Goal: Task Accomplishment & Management: Manage account settings

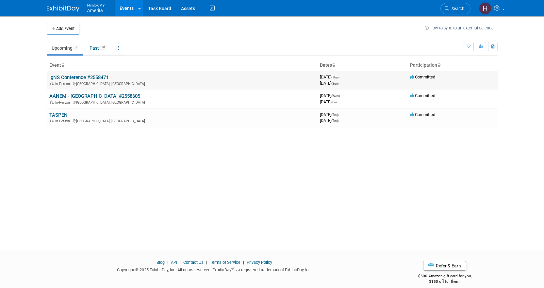
click at [73, 74] on td "IgNS Conference #2558471 In-Person Arlington, TX" at bounding box center [182, 80] width 271 height 19
click at [73, 76] on link "IgNS Conference #2558471" at bounding box center [78, 78] width 59 height 6
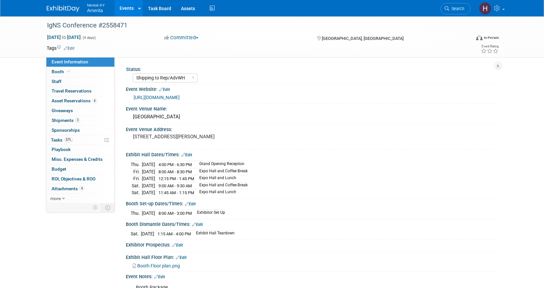
select select "Shipping to Rep/AdvWH"
click at [63, 187] on span "Attachments 4" at bounding box center [68, 188] width 33 height 5
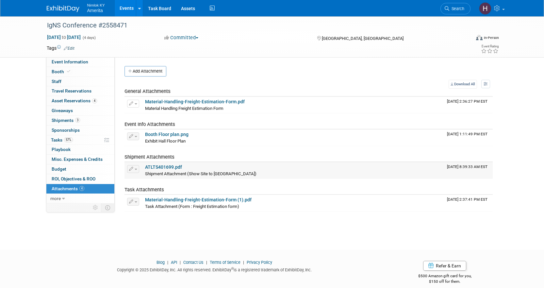
click at [163, 167] on link "ATLTS401699.pdf" at bounding box center [163, 166] width 37 height 5
click at [57, 138] on span "Tasks 57%" at bounding box center [62, 139] width 22 height 5
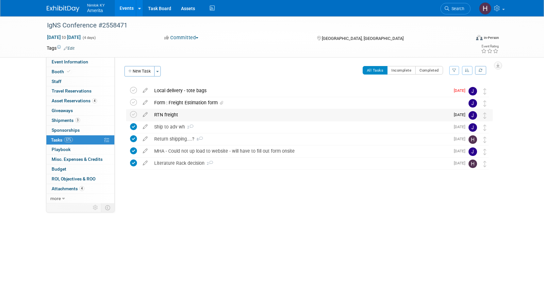
click at [203, 110] on div "RTN freight" at bounding box center [300, 114] width 299 height 11
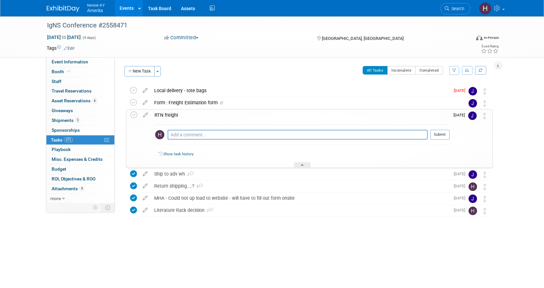
click at [178, 114] on div "RTN freight" at bounding box center [300, 114] width 298 height 11
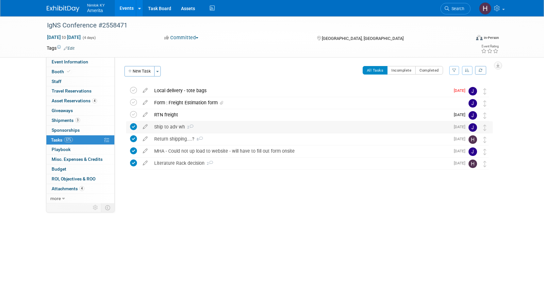
click at [172, 127] on div "Ship to adv wh 2" at bounding box center [300, 126] width 299 height 11
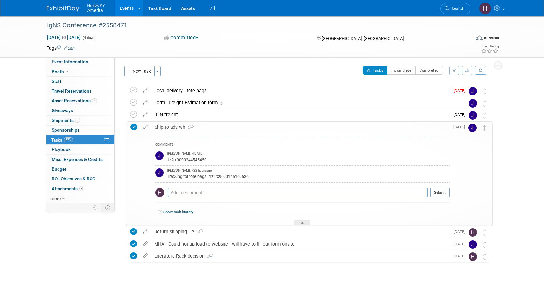
click at [172, 127] on div "Ship to adv wh 2" at bounding box center [300, 127] width 298 height 11
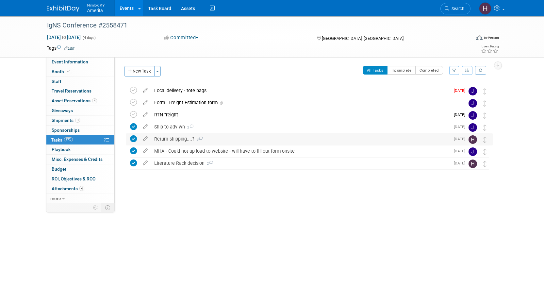
click at [173, 140] on div "Return shipping....? 8" at bounding box center [300, 138] width 299 height 11
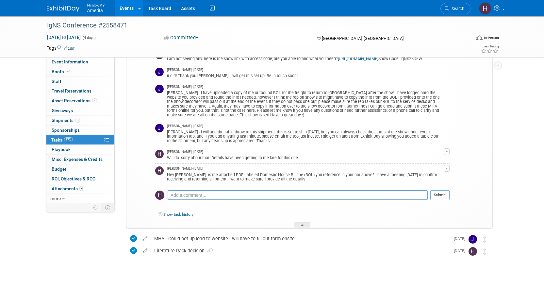
scroll to position [163, 0]
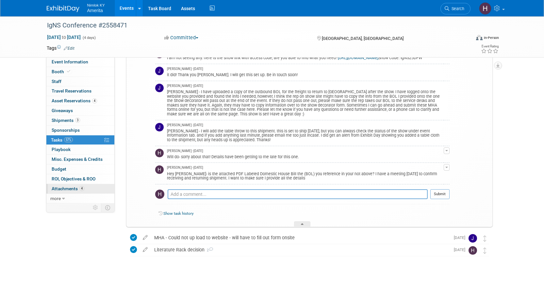
click at [66, 190] on span "Attachments 4" at bounding box center [68, 188] width 33 height 5
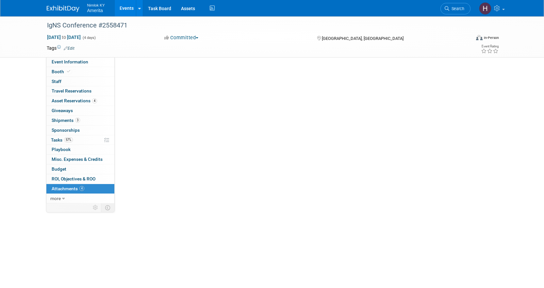
scroll to position [0, 0]
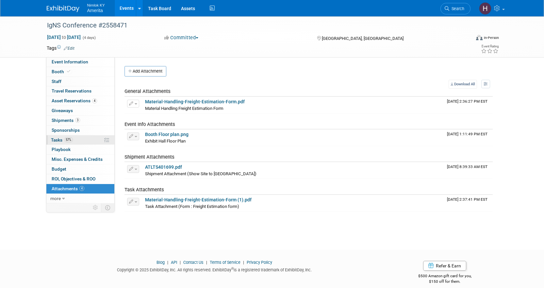
click at [85, 136] on link "57% Tasks 57%" at bounding box center [80, 139] width 68 height 9
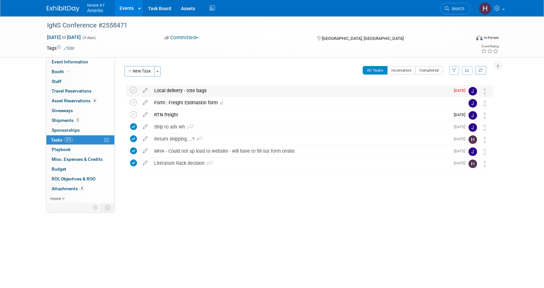
click at [205, 94] on div "Local delivery - tote bags" at bounding box center [300, 90] width 299 height 11
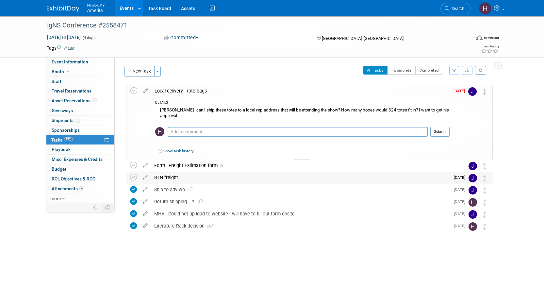
click at [192, 175] on div "RTN freight" at bounding box center [300, 177] width 299 height 11
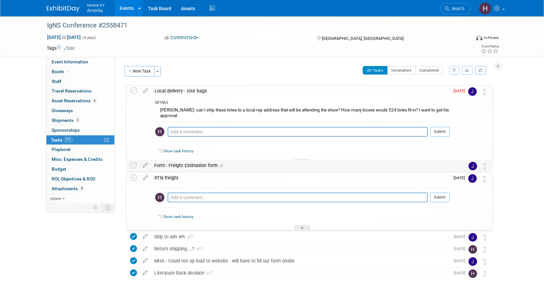
click at [190, 166] on div "Form : Freight Estimation form" at bounding box center [303, 165] width 305 height 11
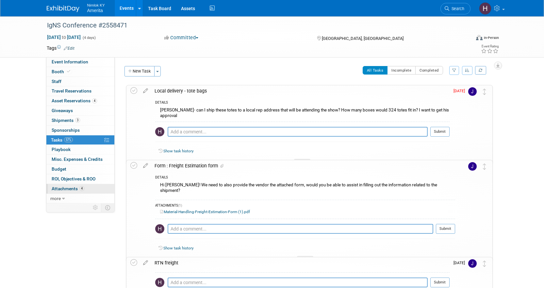
click at [67, 190] on span "Attachments 4" at bounding box center [68, 188] width 33 height 5
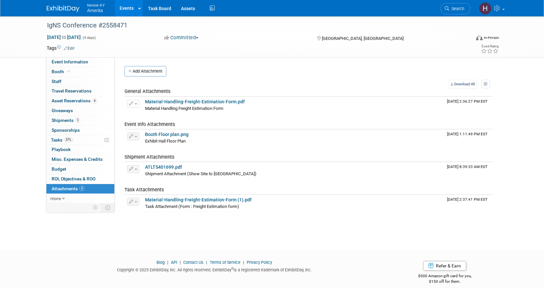
click at [127, 8] on link "Events" at bounding box center [127, 8] width 24 height 16
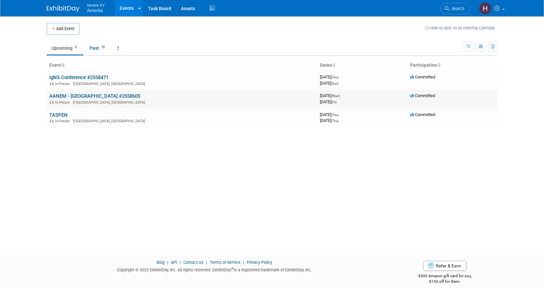
click at [73, 98] on link "AANEM - [GEOGRAPHIC_DATA] #2558605" at bounding box center [94, 96] width 91 height 6
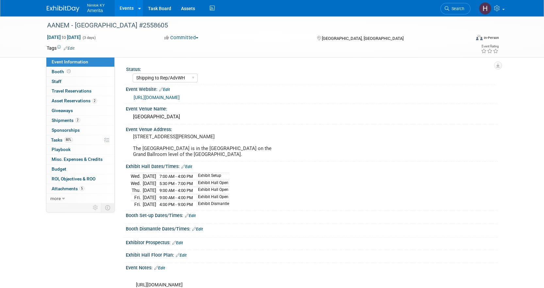
select select "Shipping to Rep/AdvWH"
click at [63, 190] on span "Attachments 5" at bounding box center [68, 188] width 33 height 5
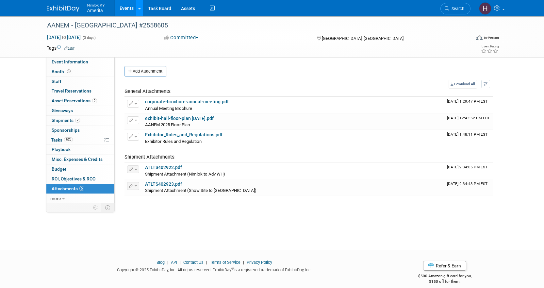
click at [136, 5] on link at bounding box center [139, 8] width 7 height 16
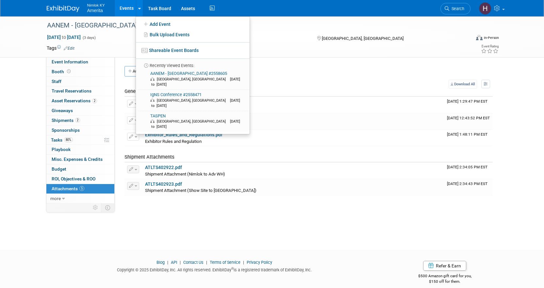
click at [122, 9] on link "Events" at bounding box center [127, 8] width 24 height 16
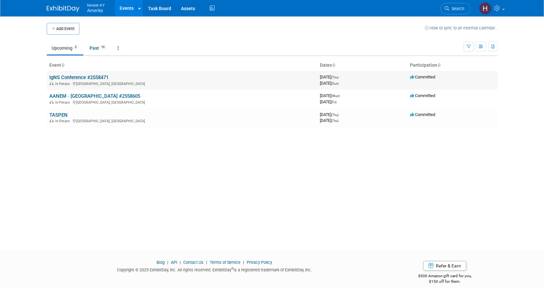
click at [87, 77] on link "IgNS Conference #2558471" at bounding box center [78, 78] width 59 height 6
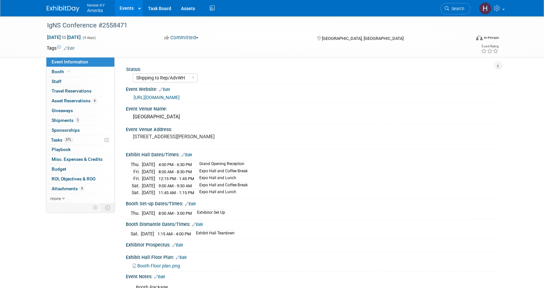
select select "Shipping to Rep/AdvWH"
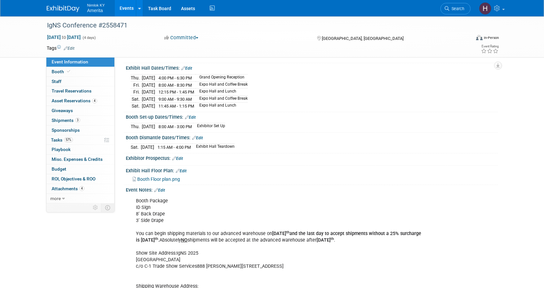
scroll to position [85, 0]
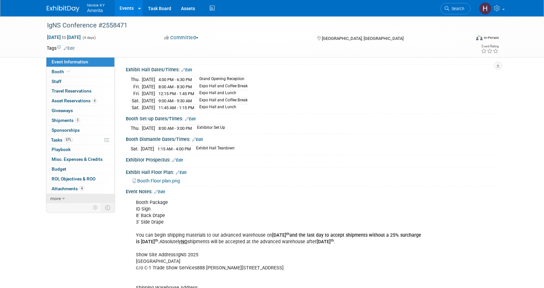
click at [65, 196] on link "more" at bounding box center [80, 198] width 68 height 9
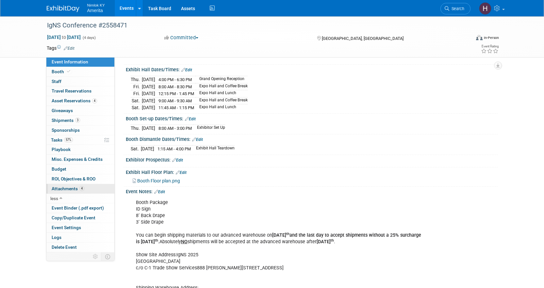
click at [70, 191] on span "Attachments 4" at bounding box center [68, 188] width 33 height 5
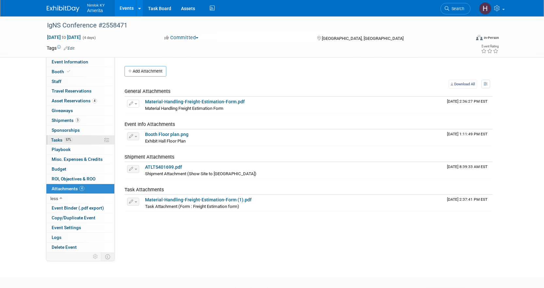
click at [75, 143] on link "57% Tasks 57%" at bounding box center [80, 139] width 68 height 9
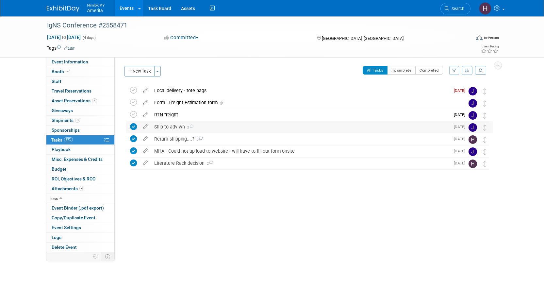
click at [169, 132] on div "Ship to adv wh 2" at bounding box center [300, 126] width 299 height 11
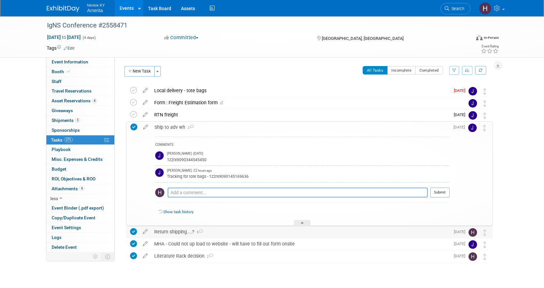
click at [157, 233] on div "Return shipping....? 8" at bounding box center [300, 231] width 299 height 11
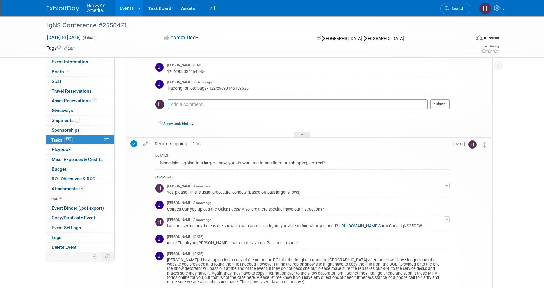
scroll to position [131, 0]
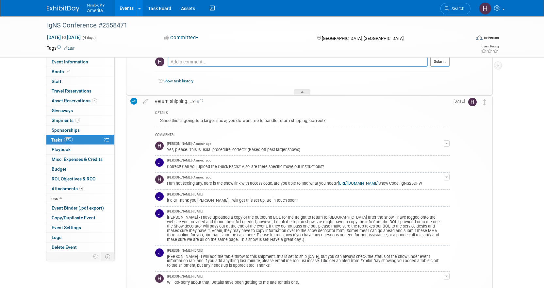
drag, startPoint x: 197, startPoint y: 190, endPoint x: 178, endPoint y: 191, distance: 18.3
click at [178, 190] on td "Hannah Durbin - A month ago I am not seeing any. here is the show link with acc…" at bounding box center [305, 181] width 277 height 17
copy div "IgNS25DFW"
click at [379, 186] on link "https://c1tradeshowservices.com/order-services/" at bounding box center [358, 183] width 41 height 5
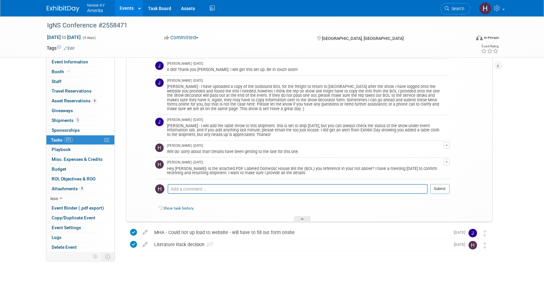
scroll to position [229, 0]
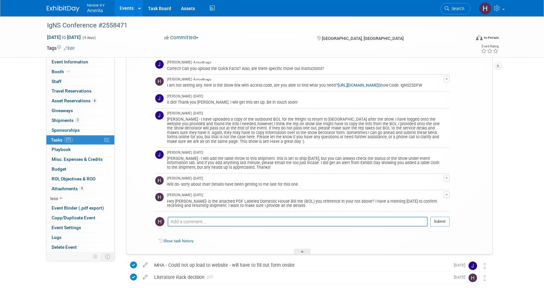
click at [129, 11] on link "Events" at bounding box center [127, 8] width 24 height 16
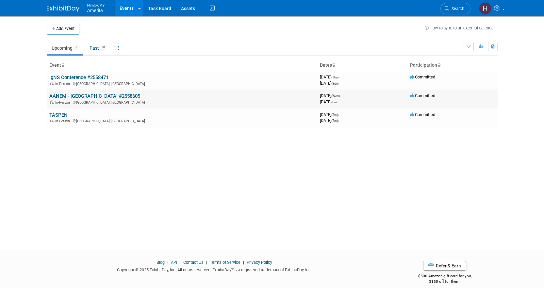
click at [70, 97] on link "AANEM - [GEOGRAPHIC_DATA] #2558605" at bounding box center [94, 96] width 91 height 6
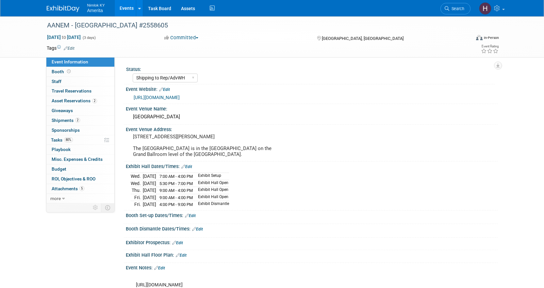
select select "Shipping to Rep/AdvWH"
click at [69, 187] on span "Attachments 5" at bounding box center [68, 188] width 33 height 5
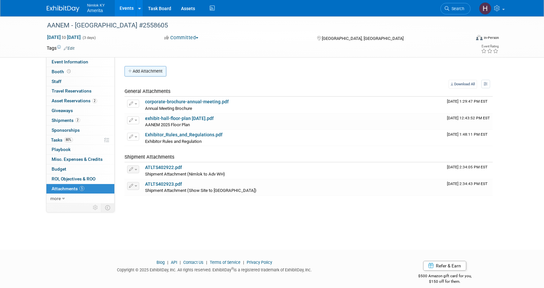
click at [155, 74] on button "Add Attachment" at bounding box center [146, 71] width 42 height 10
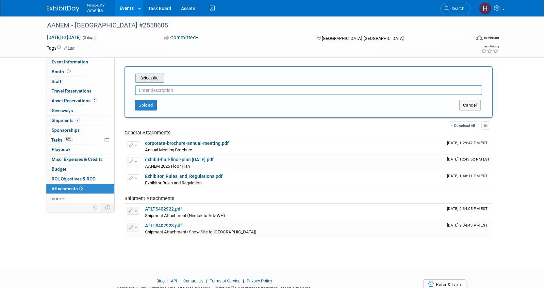
click at [153, 79] on input "file" at bounding box center [125, 78] width 78 height 8
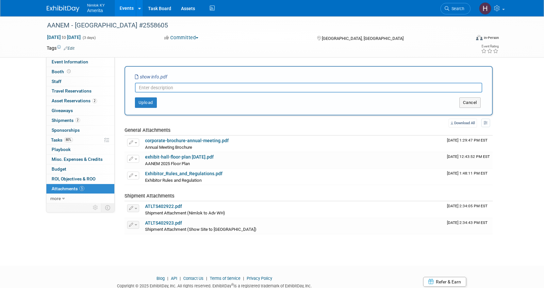
click at [143, 88] on input "text" at bounding box center [308, 88] width 347 height 10
type input "S"
type input "a"
type input "Additional Show Details"
click at [144, 100] on button "Upload" at bounding box center [146, 102] width 22 height 10
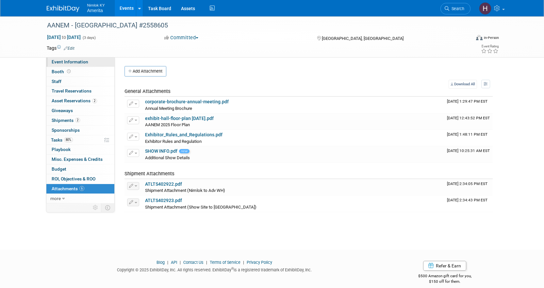
click at [81, 63] on span "Event Information" at bounding box center [70, 61] width 37 height 5
select select "Shipping to Rep/AdvWH"
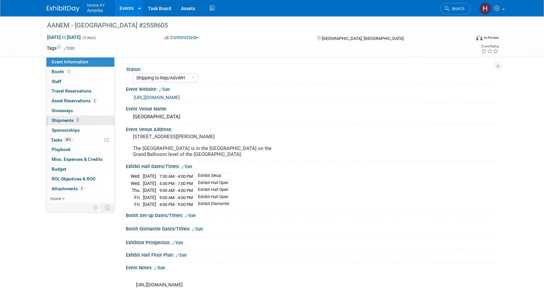
click at [60, 124] on link "2 Shipments 2" at bounding box center [80, 120] width 68 height 9
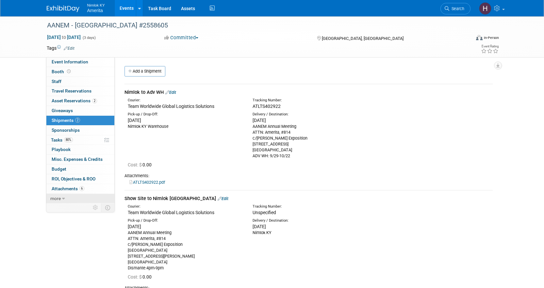
click at [62, 200] on icon at bounding box center [63, 198] width 3 height 5
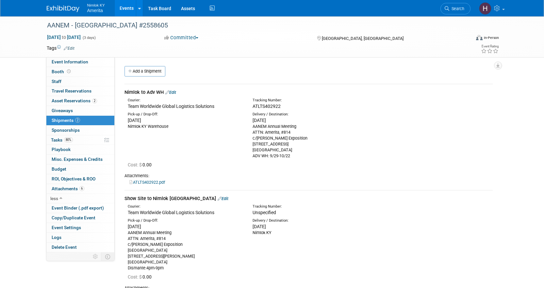
click at [280, 138] on div "AANEM Annual Meeting ATTN: Amerita, #814 c/o Shepard Exposition 356 E Grand Ave…" at bounding box center [310, 141] width 115 height 35
click at [287, 137] on div "AANEM Annual Meeting ATTN: Amerita, #814 c/o Shepard Exposition 356 E Grand Ave…" at bounding box center [310, 141] width 115 height 35
click at [306, 136] on div "AANEM Annual Meeting ATTN: Amerita, #814 c/o Shepard Exposition 356 E Grand Ave…" at bounding box center [310, 141] width 115 height 35
click at [295, 139] on div "AANEM Annual Meeting ATTN: Amerita, #814 c/o Shepard Exposition 356 E Grand Ave…" at bounding box center [310, 141] width 115 height 35
click at [284, 139] on div "AANEM Annual Meeting ATTN: Amerita, #814 c/o Shepard Exposition 356 E Grand Ave…" at bounding box center [310, 141] width 115 height 35
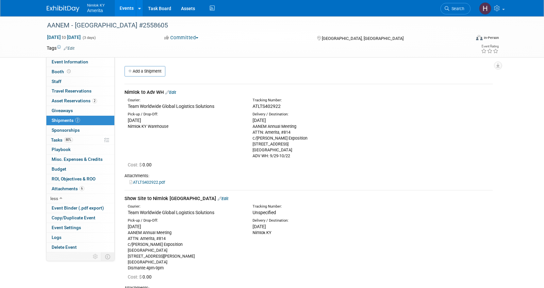
click at [65, 123] on link "2 Shipments 2" at bounding box center [80, 120] width 68 height 9
click at [74, 96] on link "2 Asset Reservations 2" at bounding box center [80, 100] width 68 height 9
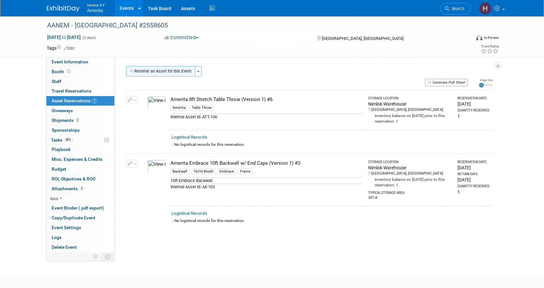
click at [149, 74] on button "Reserve an Asset for this Event" at bounding box center [160, 71] width 69 height 10
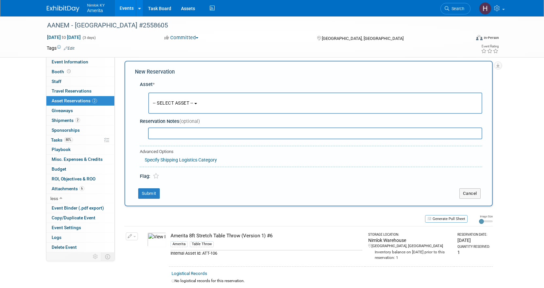
scroll to position [6, 0]
click at [173, 110] on button "-- SELECT ASSET --" at bounding box center [315, 102] width 334 height 21
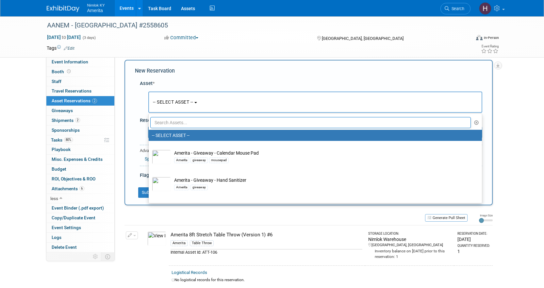
click at [173, 124] on input "text" at bounding box center [310, 122] width 321 height 11
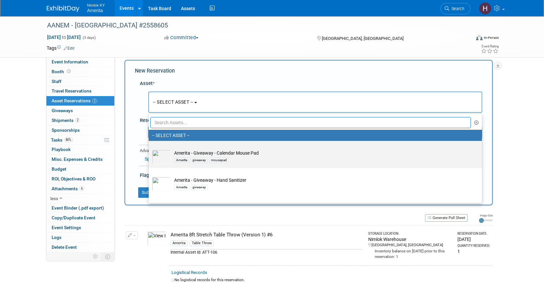
click at [249, 162] on div "Amerita giveaway mousepad" at bounding box center [321, 160] width 295 height 8
click at [150, 149] on input "Amerita - Giveaway - Calendar Mouse Pad Amerita giveaway mousepad" at bounding box center [147, 146] width 4 height 4
radio input "true"
select select "10726768"
radio input "false"
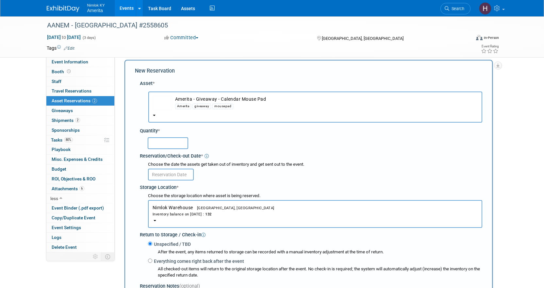
click at [160, 102] on img "button" at bounding box center [162, 103] width 19 height 14
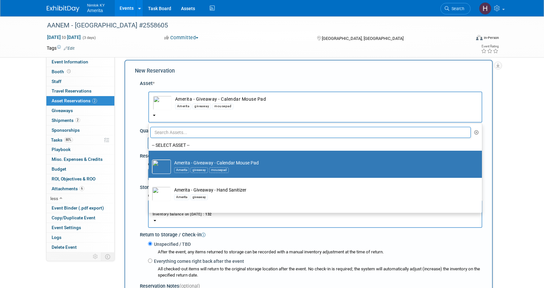
click at [168, 166] on img at bounding box center [161, 167] width 19 height 14
click at [150, 159] on input "Amerita - Giveaway - Calendar Mouse Pad Amerita giveaway mousepad" at bounding box center [147, 156] width 4 height 4
click at [221, 105] on div "mousepad" at bounding box center [222, 106] width 21 height 5
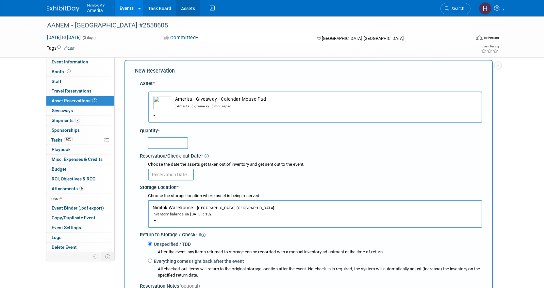
click at [188, 4] on link "Assets" at bounding box center [188, 8] width 24 height 16
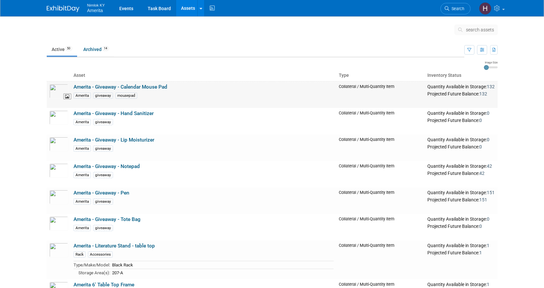
click at [56, 95] on img at bounding box center [58, 91] width 19 height 14
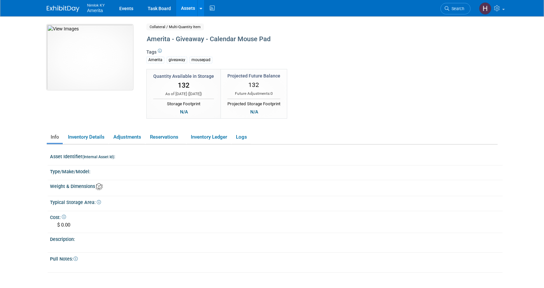
click at [120, 81] on img at bounding box center [90, 57] width 86 height 65
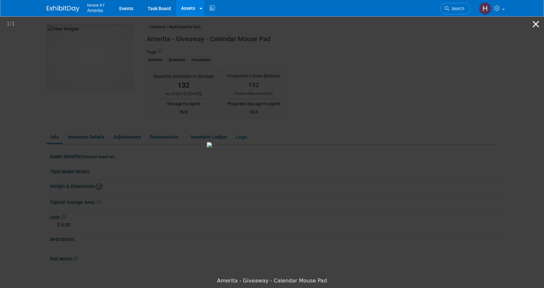
click at [533, 20] on button "Close gallery" at bounding box center [536, 23] width 16 height 15
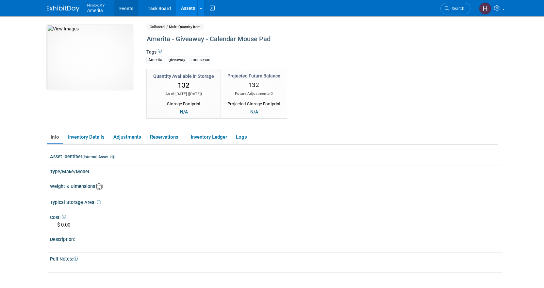
click at [126, 6] on link "Events" at bounding box center [126, 8] width 24 height 16
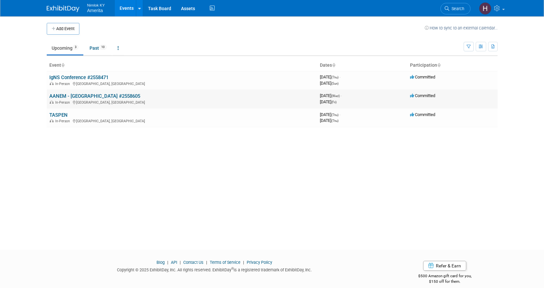
click at [76, 94] on link "AANEM - [GEOGRAPHIC_DATA] #2558605" at bounding box center [94, 96] width 91 height 6
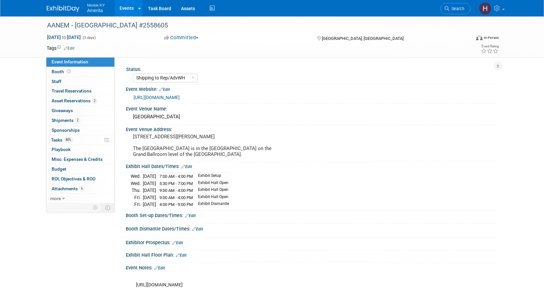
select select "Shipping to Rep/AdvWH"
click at [80, 99] on span "Asset Reservations 2" at bounding box center [74, 100] width 45 height 5
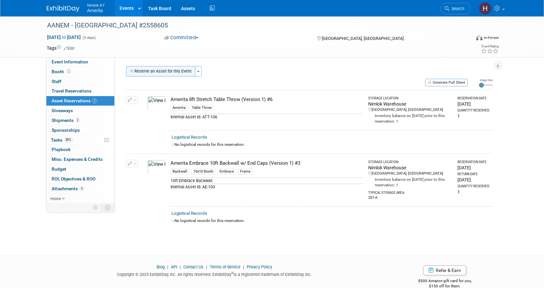
click at [174, 67] on button "Reserve an Asset for this Event" at bounding box center [160, 71] width 69 height 10
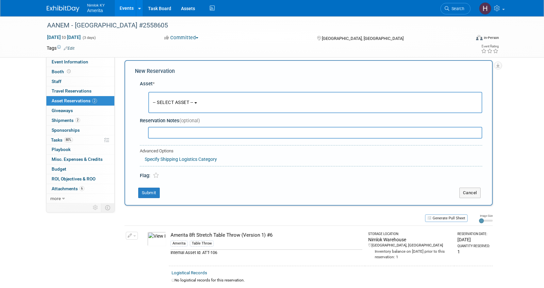
scroll to position [6, 0]
click at [175, 110] on button "-- SELECT ASSET --" at bounding box center [315, 102] width 334 height 21
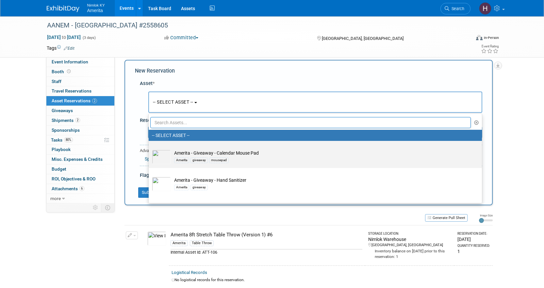
click at [227, 157] on div "Amerita giveaway mousepad" at bounding box center [321, 160] width 295 height 8
click at [150, 149] on input "Amerita - Giveaway - Calendar Mouse Pad Amerita giveaway mousepad" at bounding box center [147, 146] width 4 height 4
select select "10726768"
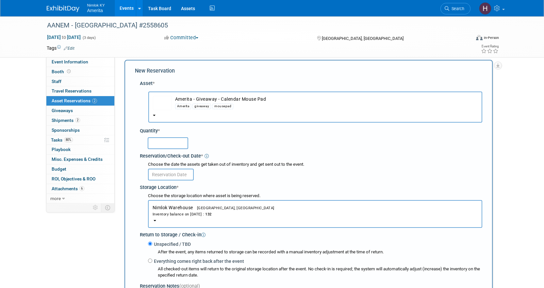
click at [173, 143] on input "text" at bounding box center [168, 143] width 41 height 12
type input "132"
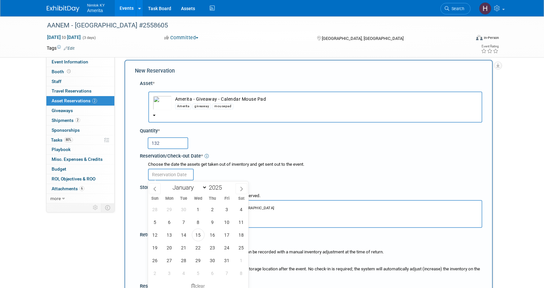
click at [184, 177] on input "text" at bounding box center [171, 175] width 46 height 12
click at [194, 236] on span "15" at bounding box center [198, 234] width 13 height 13
type input "Oct 15, 2025"
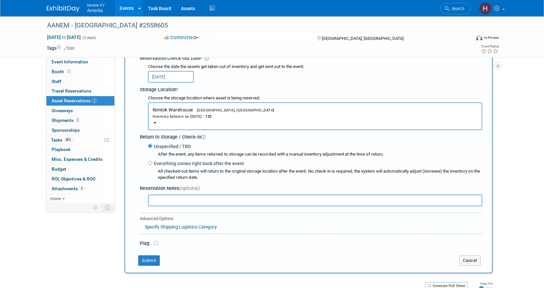
scroll to position [104, 0]
click at [151, 162] on input "Everything comes right back after the event" at bounding box center [150, 162] width 4 height 4
radio input "true"
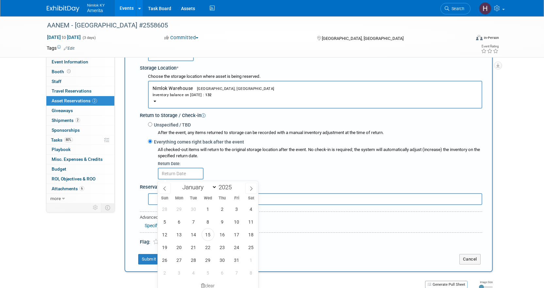
scroll to position [137, 0]
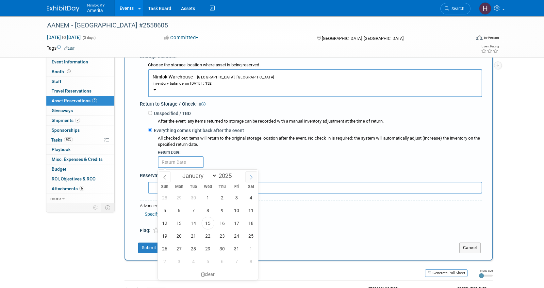
click at [255, 172] on span at bounding box center [251, 176] width 12 height 11
select select "10"
click at [177, 209] on span "3" at bounding box center [179, 210] width 13 height 13
type input "Nov 3, 2025"
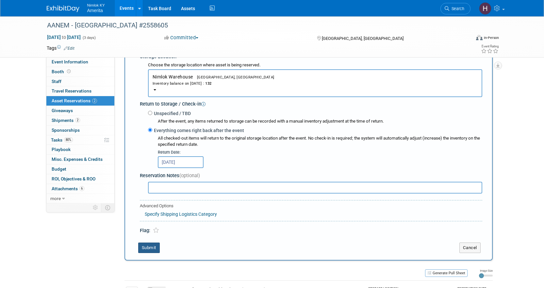
click at [147, 247] on button "Submit" at bounding box center [149, 248] width 22 height 10
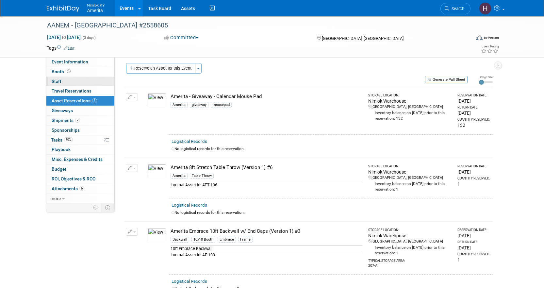
scroll to position [0, 0]
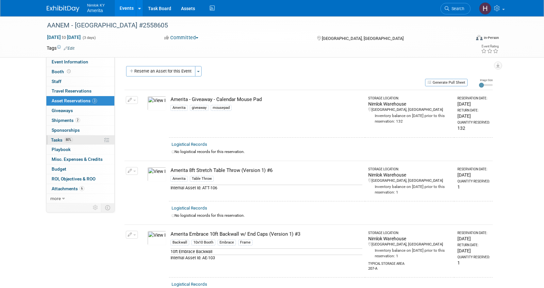
click at [73, 143] on link "80% Tasks 80%" at bounding box center [80, 139] width 68 height 9
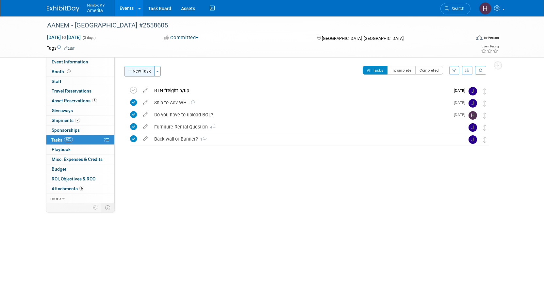
click at [142, 71] on button "New Task" at bounding box center [140, 71] width 30 height 10
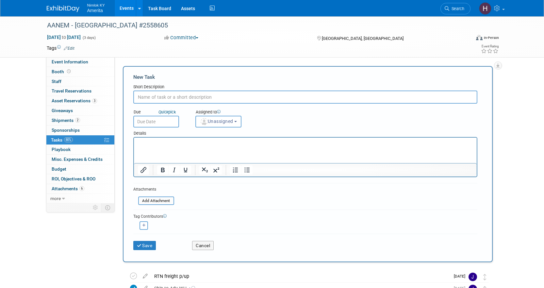
click at [202, 104] on div "Due Quick pick Assigned to <img src="https://www.exhibitday.com/Images/Unassign…" at bounding box center [305, 116] width 354 height 24
click at [203, 99] on input "text" at bounding box center [305, 97] width 344 height 13
type input "Added the remaining inventory of Mouse Pads"
click at [200, 145] on p "Rich Text Area. Press ALT-0 for help." at bounding box center [305, 143] width 335 height 7
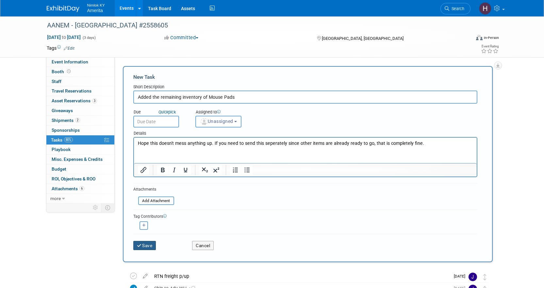
click at [137, 242] on button "Save" at bounding box center [144, 245] width 23 height 9
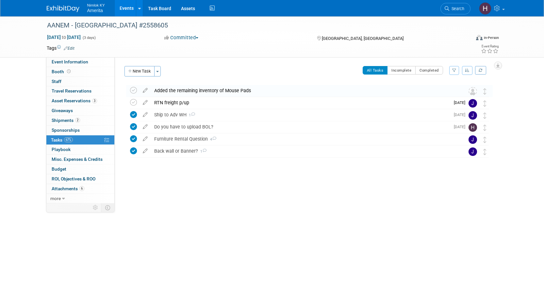
click at [466, 91] on td at bounding box center [462, 91] width 13 height 12
click at [143, 89] on icon at bounding box center [145, 89] width 11 height 8
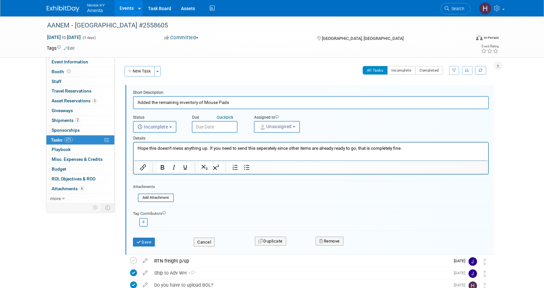
click at [167, 127] on span "Incomplete" at bounding box center [153, 126] width 31 height 5
click at [277, 133] on div "Details" at bounding box center [311, 137] width 356 height 9
click at [278, 130] on button "Unassigned" at bounding box center [277, 127] width 46 height 12
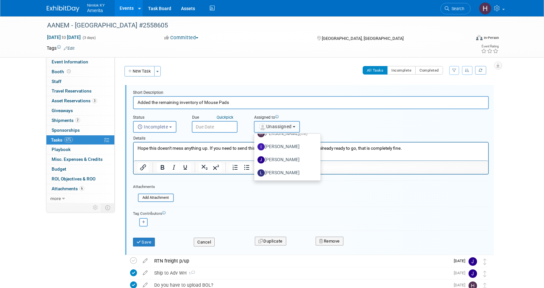
scroll to position [35, 0]
click at [279, 162] on label "Jamie Dunn" at bounding box center [286, 159] width 57 height 10
click at [255, 160] on input "Jamie Dunn" at bounding box center [253, 158] width 4 height 4
select select "6959d863-ee32-42c4-bffe-2330cab25484"
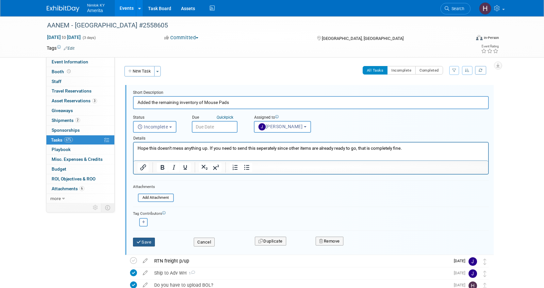
click at [149, 243] on button "Save" at bounding box center [144, 242] width 22 height 9
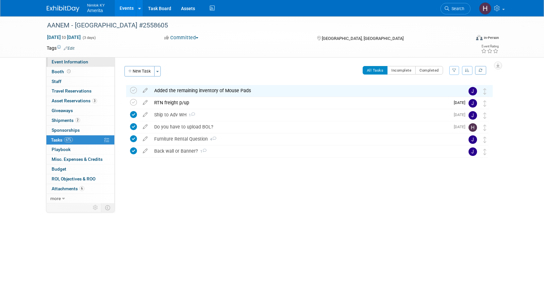
click at [72, 63] on span "Event Information" at bounding box center [70, 61] width 37 height 5
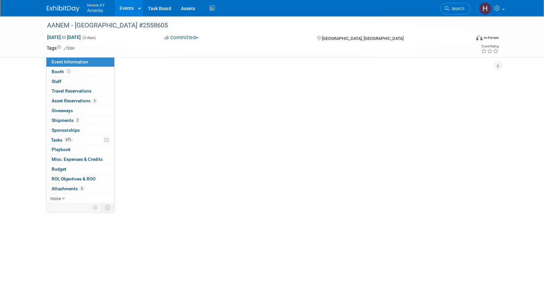
select select "Shipping to Rep/AdvWH"
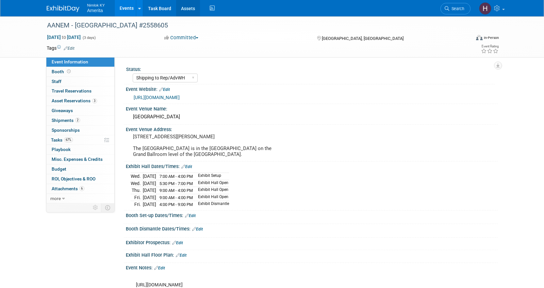
click at [185, 9] on link "Assets" at bounding box center [188, 8] width 24 height 16
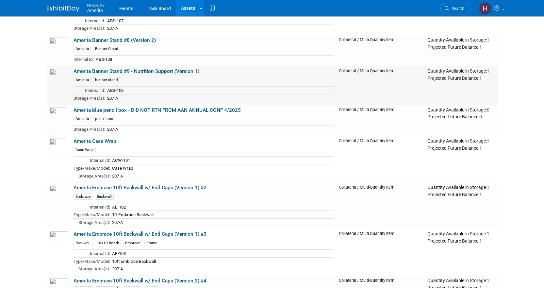
scroll to position [1307, 0]
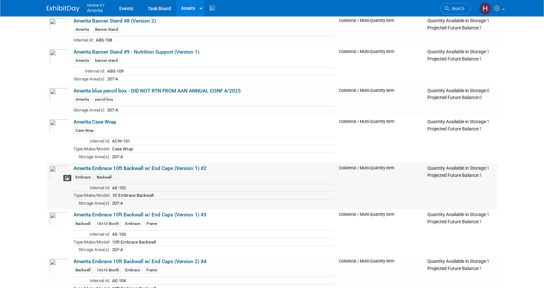
click at [64, 180] on span at bounding box center [67, 178] width 8 height 6
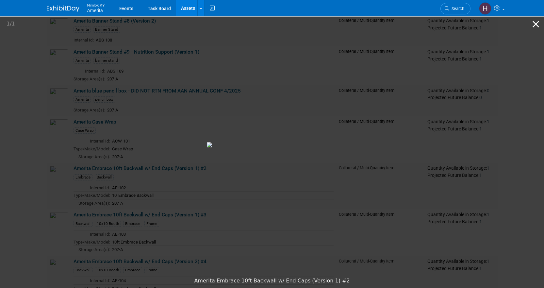
click at [539, 25] on button "Close gallery" at bounding box center [536, 23] width 16 height 15
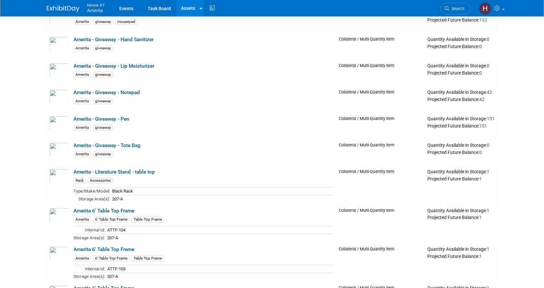
scroll to position [0, 0]
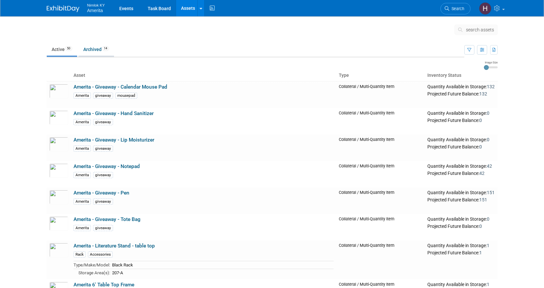
click at [94, 54] on link "Archived 14" at bounding box center [96, 49] width 36 height 12
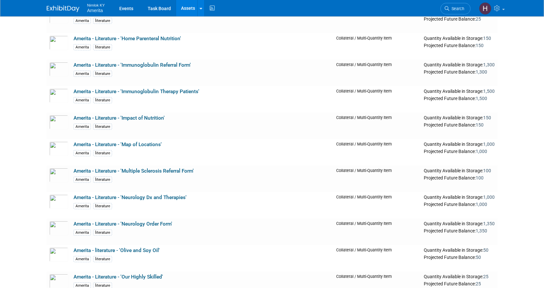
scroll to position [33, 0]
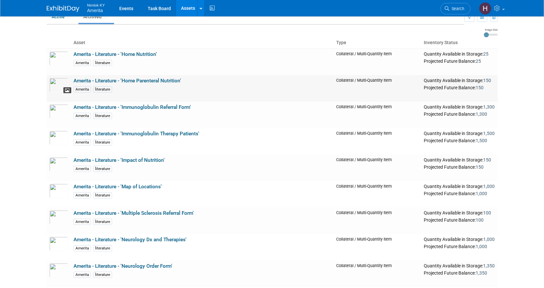
click at [65, 90] on icon at bounding box center [67, 90] width 5 height 5
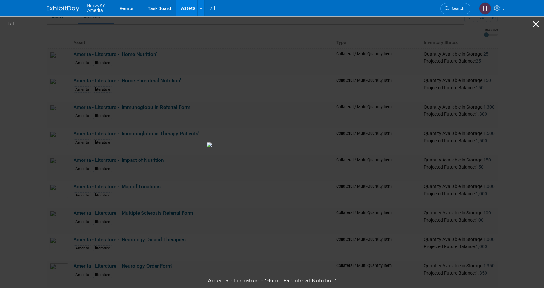
click at [534, 25] on button "Close gallery" at bounding box center [536, 23] width 16 height 15
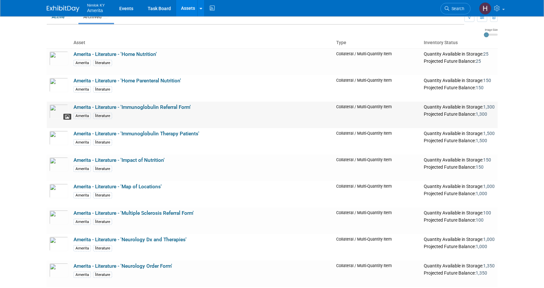
click at [63, 114] on span at bounding box center [67, 117] width 8 height 6
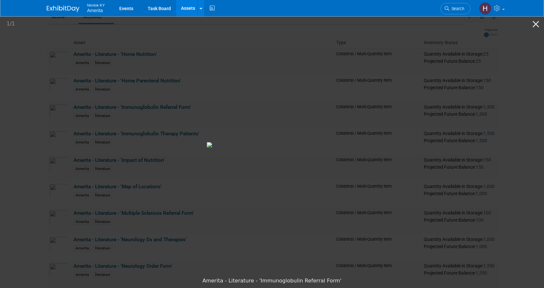
click at [43, 127] on picture at bounding box center [272, 144] width 544 height 259
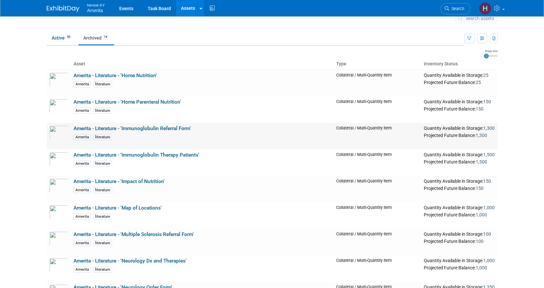
scroll to position [0, 0]
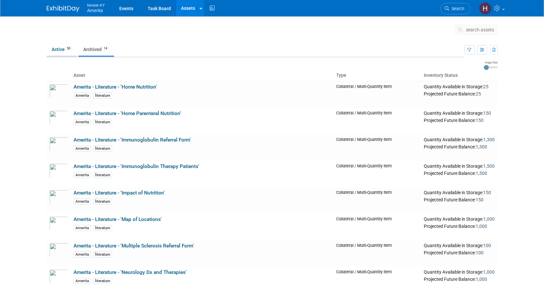
click at [69, 51] on link "Active 50" at bounding box center [62, 49] width 30 height 12
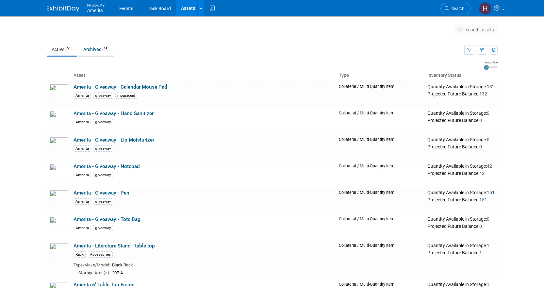
click at [86, 53] on link "Archived 14" at bounding box center [96, 49] width 36 height 12
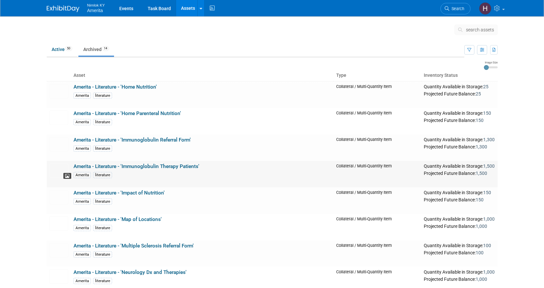
click at [65, 176] on icon at bounding box center [67, 176] width 5 height 5
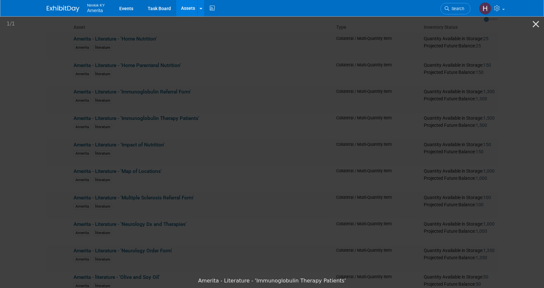
scroll to position [33, 0]
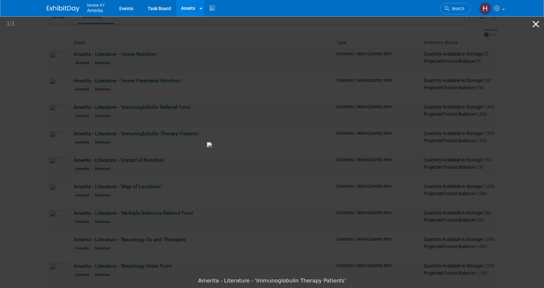
click at [530, 19] on button "Close gallery" at bounding box center [536, 23] width 16 height 15
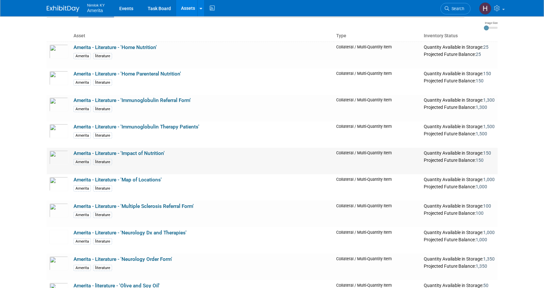
scroll to position [0, 0]
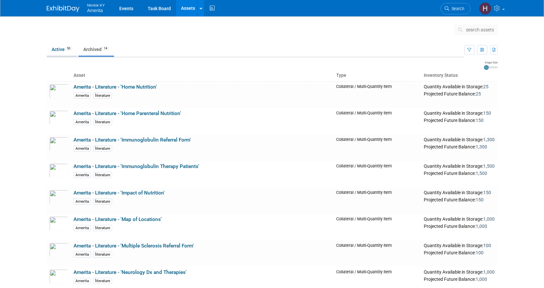
click at [63, 51] on link "Active 50" at bounding box center [62, 49] width 30 height 12
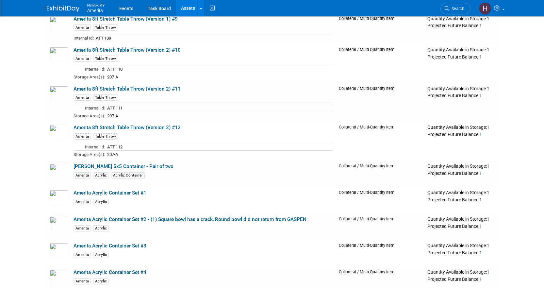
scroll to position [850, 0]
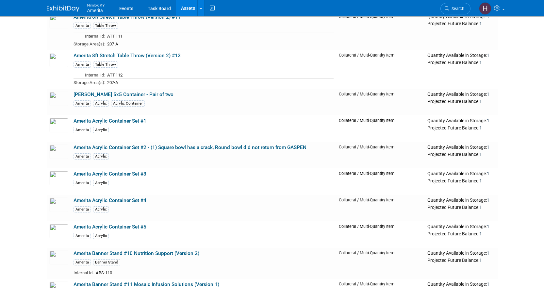
click at [96, 5] on span "Nimlok KY" at bounding box center [96, 4] width 18 height 7
click at [118, 8] on link "Events" at bounding box center [126, 8] width 24 height 16
